Goal: Information Seeking & Learning: Learn about a topic

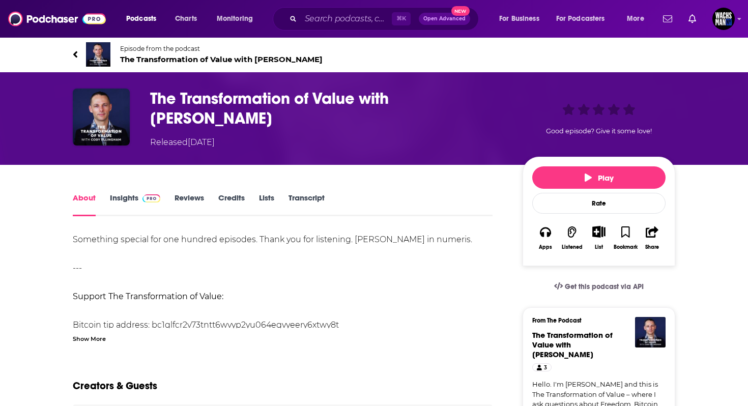
scroll to position [122, 0]
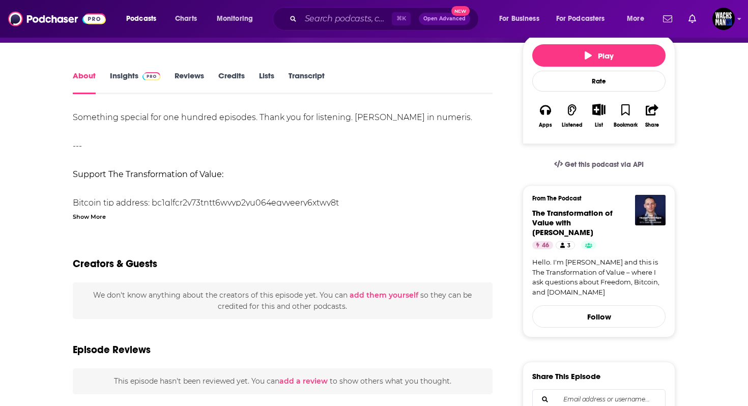
click at [138, 75] on span at bounding box center [149, 76] width 22 height 10
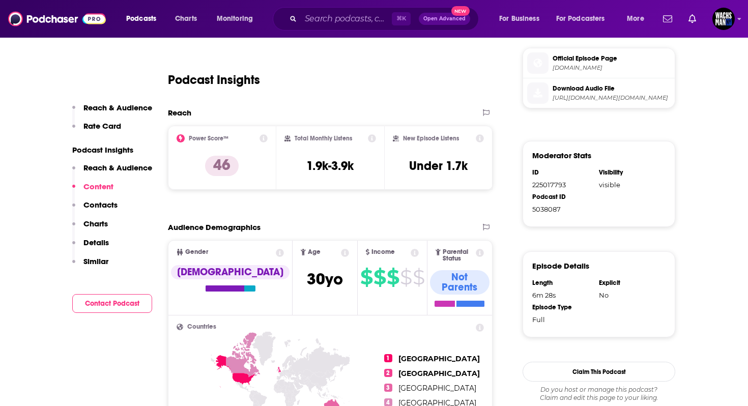
scroll to position [543, 0]
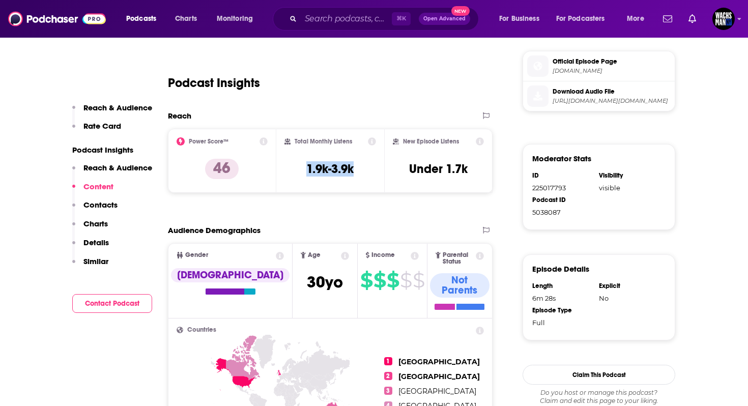
drag, startPoint x: 302, startPoint y: 171, endPoint x: 356, endPoint y: 171, distance: 53.5
click at [356, 171] on div "Total Monthly Listens 1.9k-3.9k" at bounding box center [331, 160] width 92 height 47
copy h3 "1.9k-3.9k"
drag, startPoint x: 409, startPoint y: 167, endPoint x: 473, endPoint y: 167, distance: 64.7
click at [473, 167] on div "New Episode Listens Under 1.7k" at bounding box center [438, 160] width 91 height 47
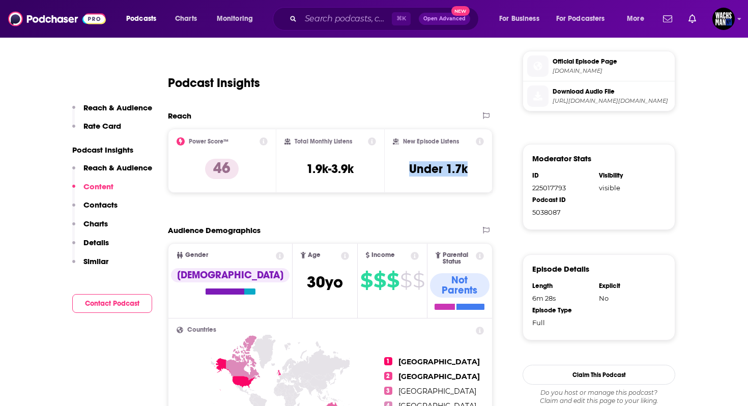
copy h3 "Under 1.7k"
